Goal: Navigation & Orientation: Find specific page/section

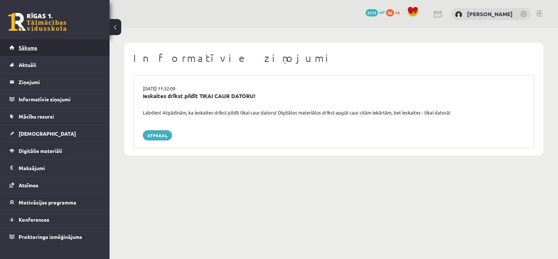
click at [38, 46] on link "Sākums" at bounding box center [54, 47] width 91 height 17
